Goal: Find specific page/section: Find specific page/section

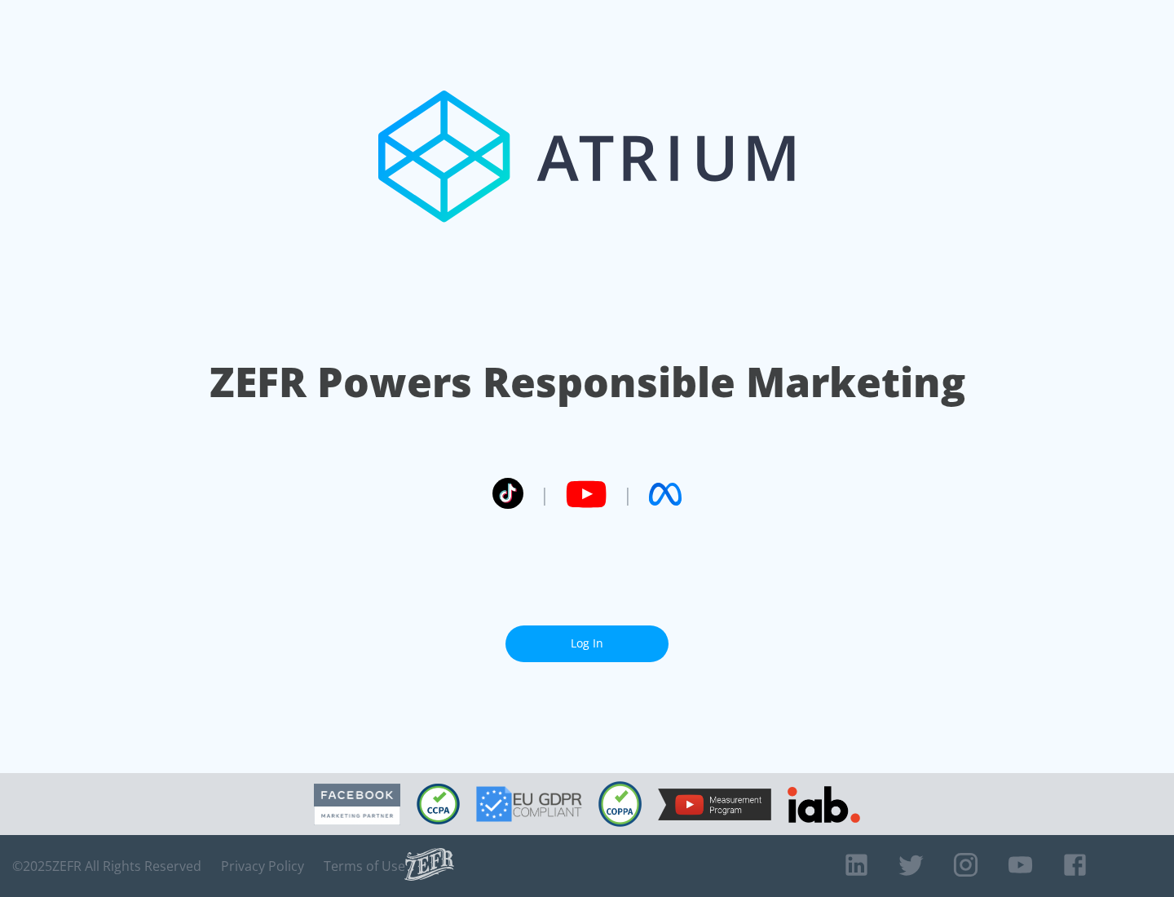
click at [587, 643] on link "Log In" at bounding box center [587, 644] width 163 height 37
